Goal: Find specific page/section: Find specific page/section

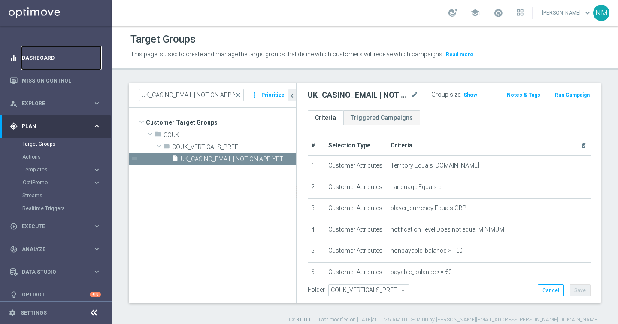
click at [50, 60] on link "Dashboard" at bounding box center [61, 57] width 79 height 23
